Goal: Navigation & Orientation: Find specific page/section

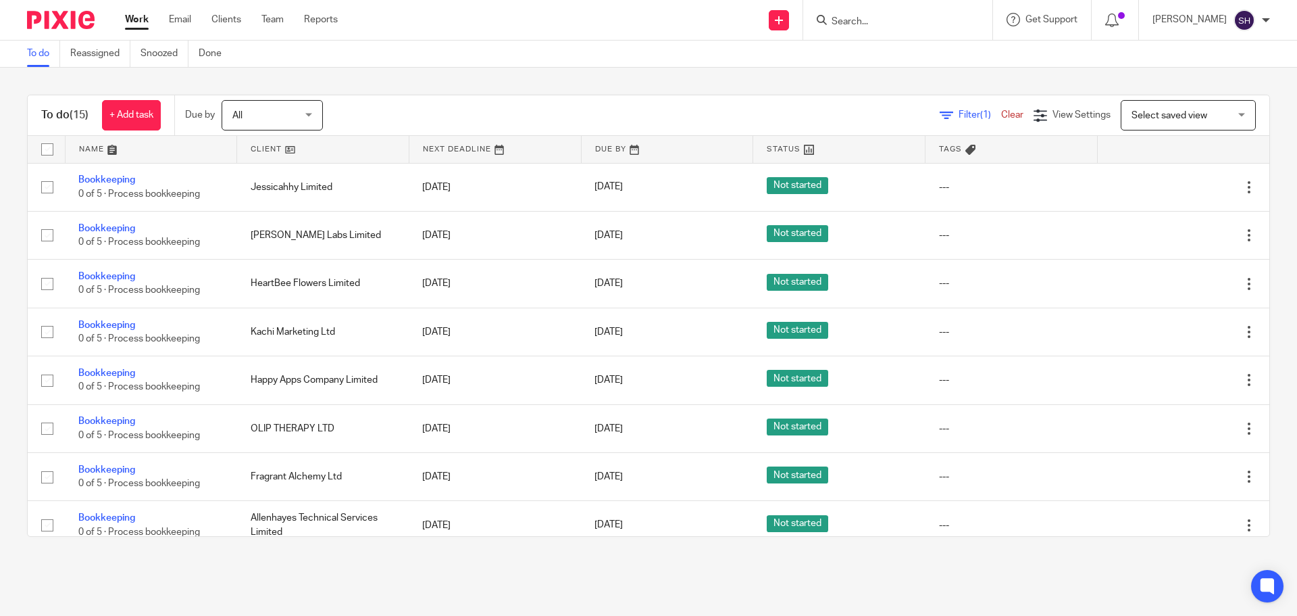
scroll to position [357, 0]
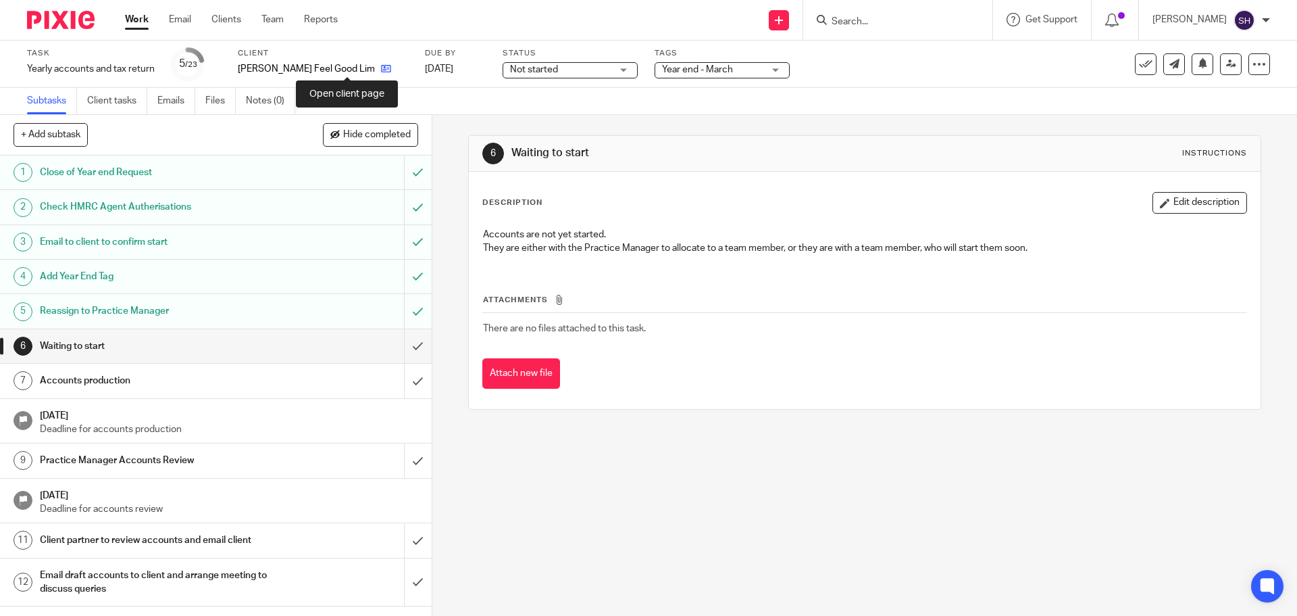
click at [381, 70] on icon at bounding box center [386, 69] width 10 height 10
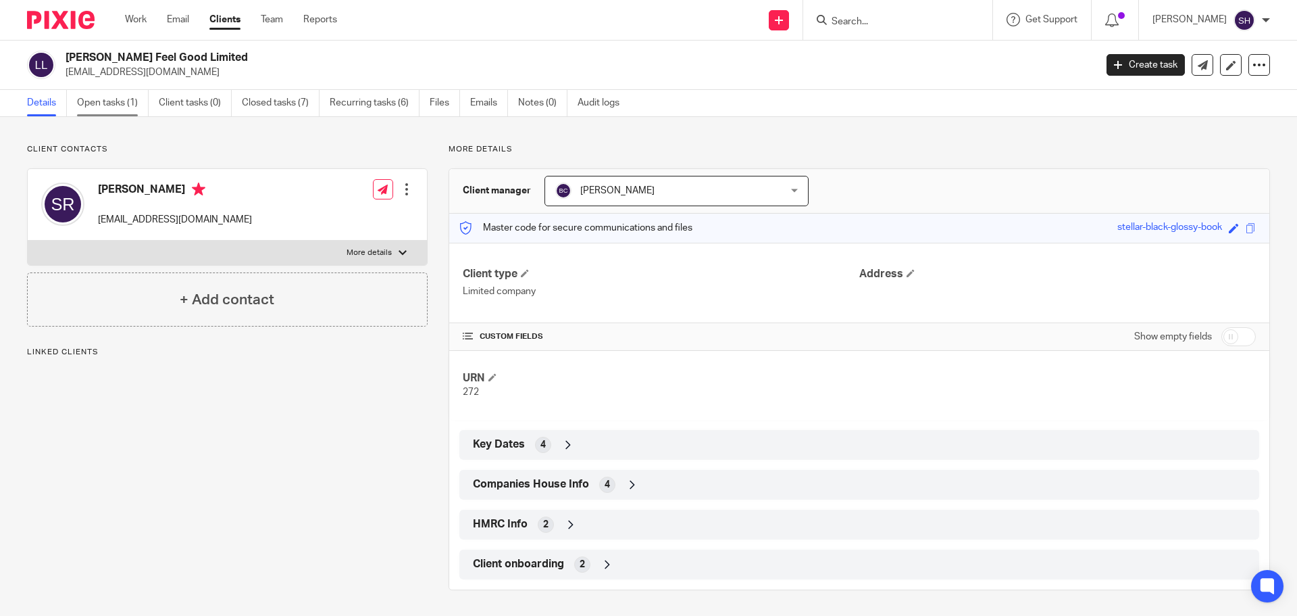
click at [116, 103] on link "Open tasks (1)" at bounding box center [113, 103] width 72 height 26
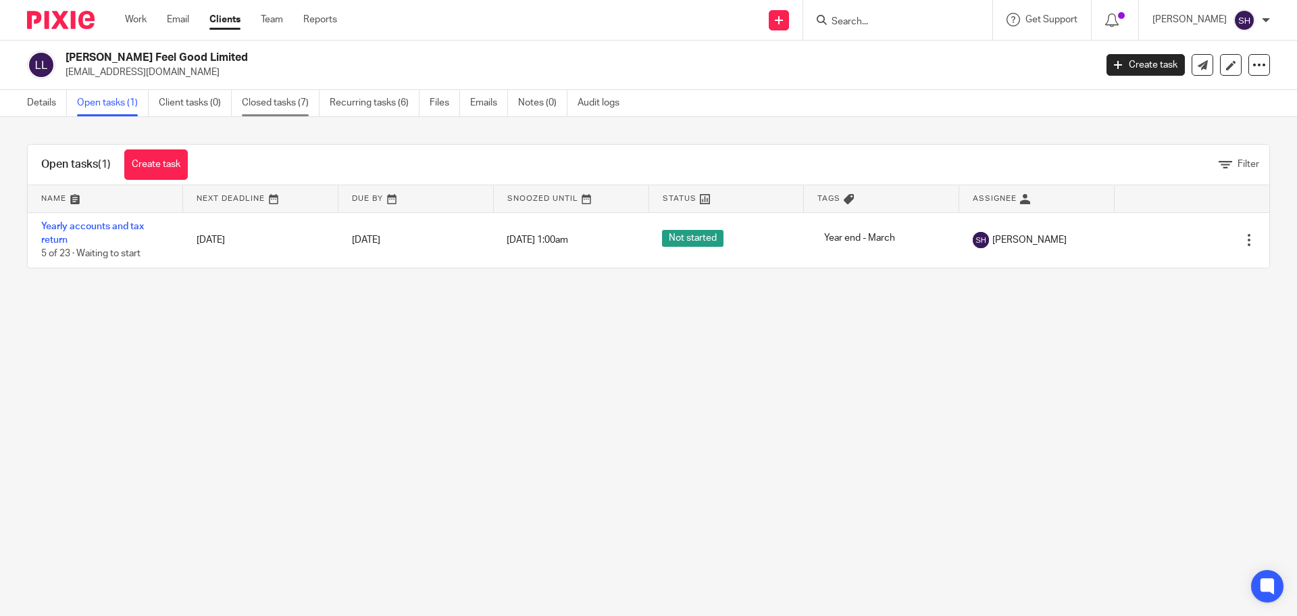
click at [259, 104] on link "Closed tasks (7)" at bounding box center [281, 103] width 78 height 26
